Goal: Task Accomplishment & Management: Use online tool/utility

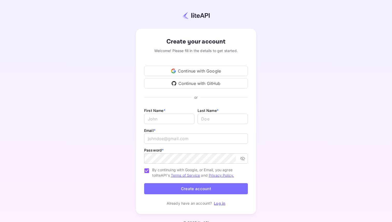
scroll to position [9, 0]
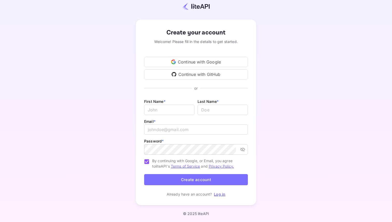
click at [210, 61] on div "Continue with Google" at bounding box center [196, 62] width 104 height 10
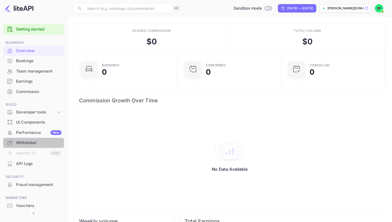
click at [24, 144] on div "Whitelabel" at bounding box center [38, 143] width 45 height 6
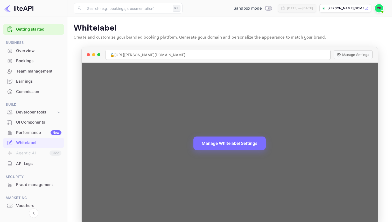
click at [172, 54] on div "🔒 [URL][PERSON_NAME][DOMAIN_NAME]" at bounding box center [218, 55] width 225 height 10
copy div "🔒 [URL][PERSON_NAME][DOMAIN_NAME]"
click at [222, 56] on div "🔒 [URL][PERSON_NAME][DOMAIN_NAME]" at bounding box center [218, 55] width 225 height 10
